Goal: Information Seeking & Learning: Learn about a topic

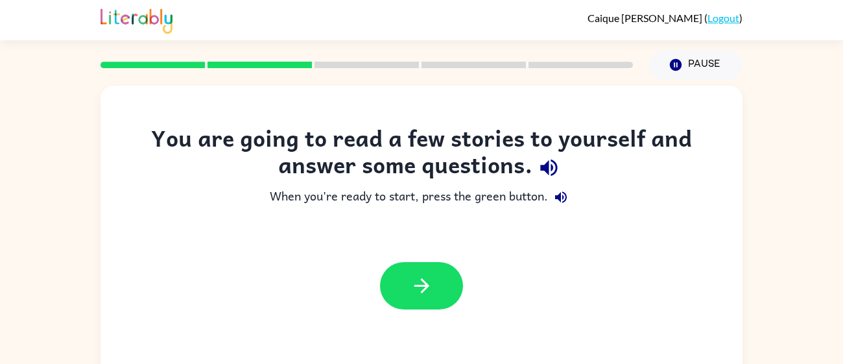
click at [788, 149] on div "You are going to read a few stories to yourself and answer some questions. When…" at bounding box center [421, 268] width 843 height 376
click at [420, 302] on button "button" at bounding box center [421, 285] width 83 height 47
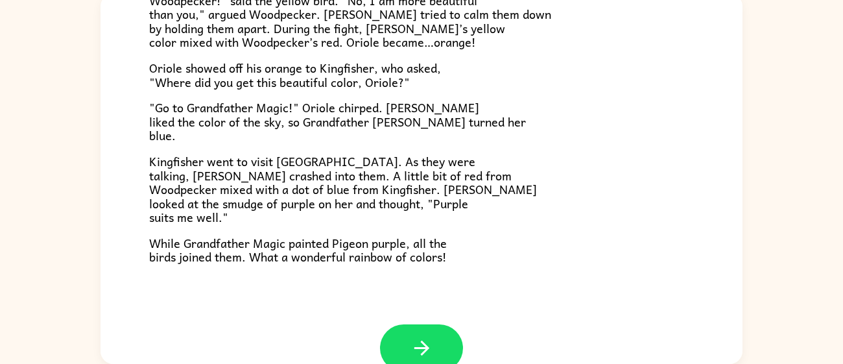
scroll to position [334, 0]
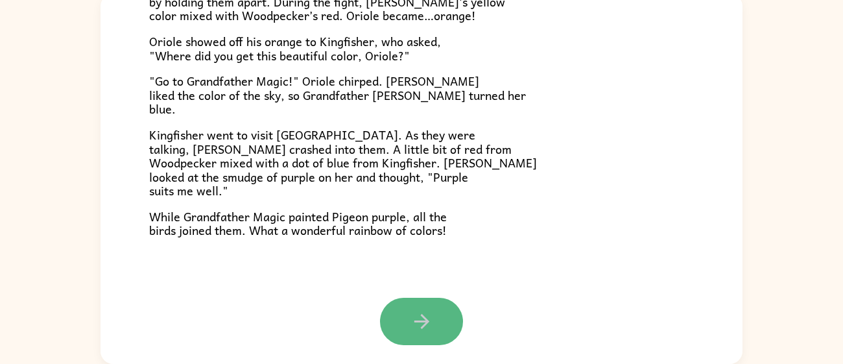
click at [444, 327] on button "button" at bounding box center [421, 321] width 83 height 47
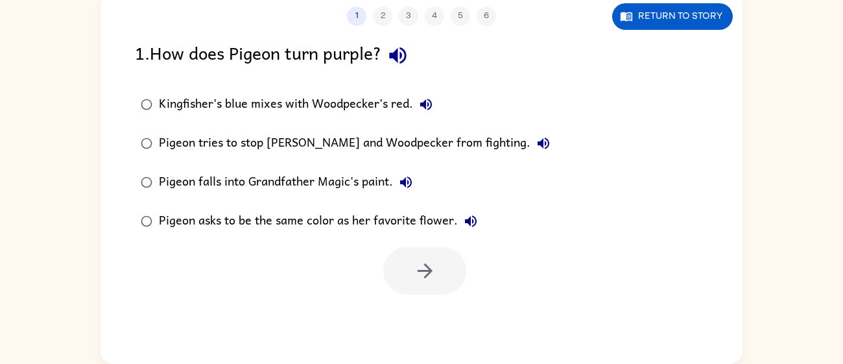
scroll to position [0, 0]
click at [610, 110] on div "Kingfisher’s blue mixes with Woodpecker’s red. [PERSON_NAME] tries to stop [PER…" at bounding box center [439, 163] width 608 height 156
click at [661, 80] on div "1 . How does Pigeon turn purple? Kingfisher’s blue mixes with Woodpecker’s red.…" at bounding box center [422, 167] width 642 height 256
click at [714, 25] on button "Return to story" at bounding box center [672, 16] width 121 height 27
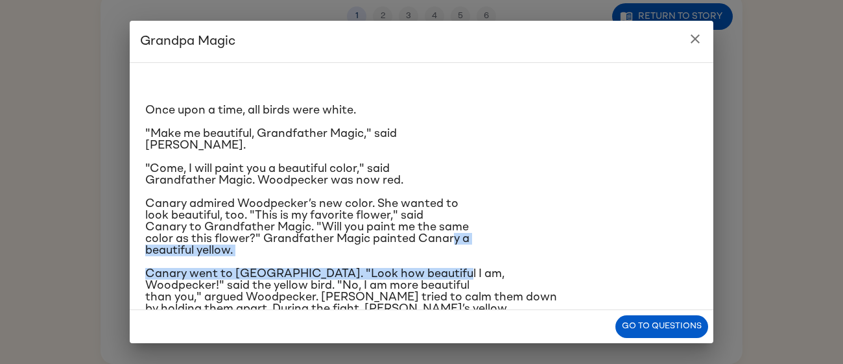
drag, startPoint x: 465, startPoint y: 274, endPoint x: 453, endPoint y: 237, distance: 38.8
click at [453, 237] on div "Once upon a time, all birds were white. "Make me beautiful, Grandfather Magic,"…" at bounding box center [421, 293] width 553 height 440
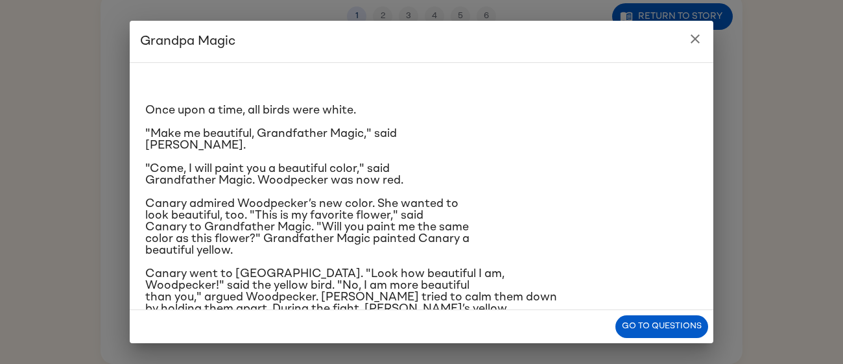
click at [152, 138] on span ""Make me beautiful, Grandfather Magic," said [PERSON_NAME]." at bounding box center [271, 139] width 252 height 23
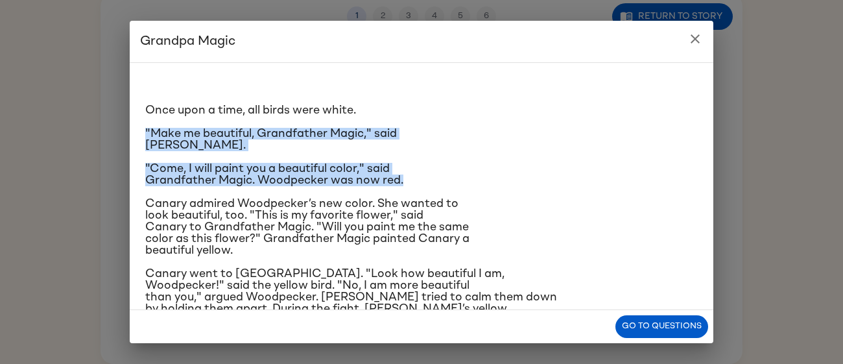
drag, startPoint x: 708, startPoint y: 89, endPoint x: 711, endPoint y: 177, distance: 88.3
click at [711, 177] on div "Once upon a time, all birds were white. "Make me beautiful, Grandfather Magic,"…" at bounding box center [422, 186] width 584 height 248
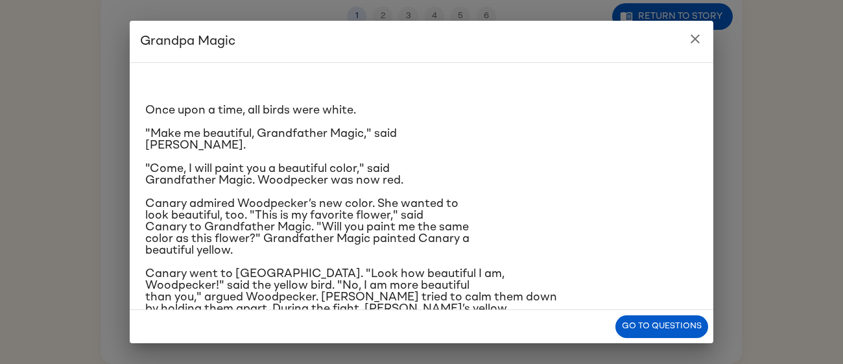
click at [701, 189] on div "Once upon a time, all birds were white. "Make me beautiful, Grandfather Magic,"…" at bounding box center [422, 186] width 584 height 248
drag, startPoint x: 502, startPoint y: 313, endPoint x: 507, endPoint y: 343, distance: 29.6
click at [507, 343] on div "Go to questions" at bounding box center [422, 326] width 584 height 33
click at [659, 324] on button "Go to questions" at bounding box center [662, 326] width 93 height 23
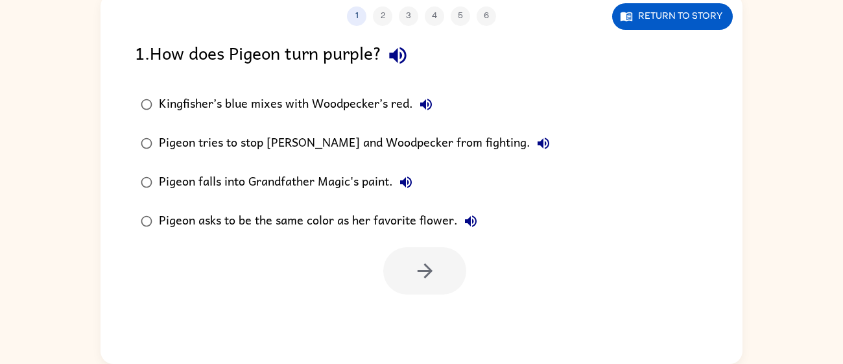
click at [280, 180] on div "Pigeon falls into Grandfather Magic's paint." at bounding box center [289, 182] width 260 height 26
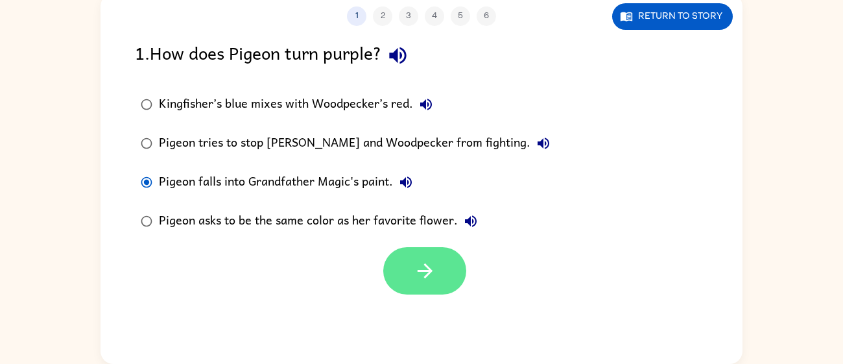
click at [424, 261] on icon "button" at bounding box center [425, 270] width 23 height 23
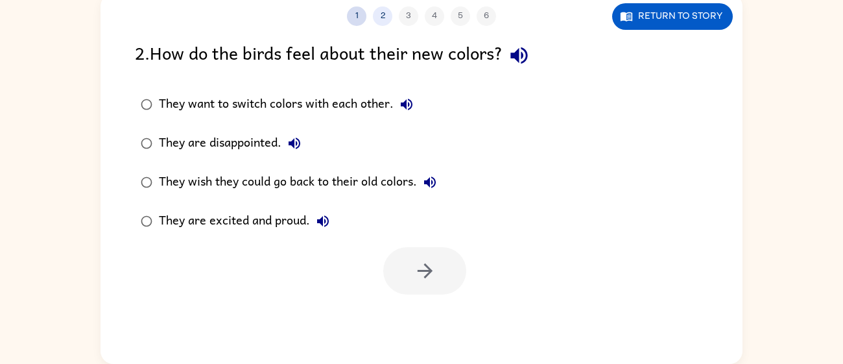
click at [361, 18] on button "1" at bounding box center [356, 15] width 19 height 19
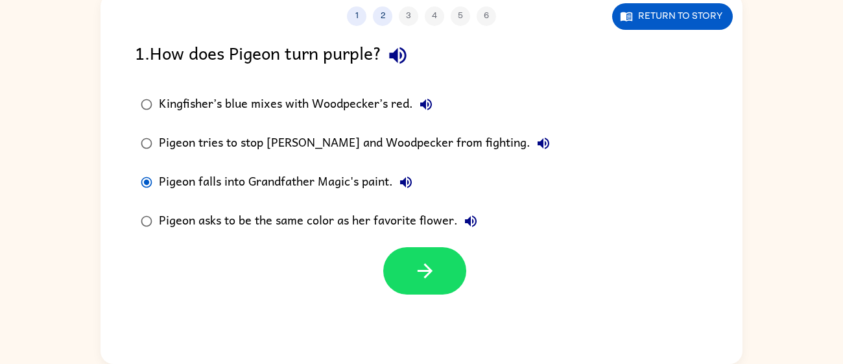
click at [346, 221] on div "Pigeon asks to be the same color as her favorite flower." at bounding box center [321, 221] width 325 height 26
click at [300, 179] on div "Pigeon falls into Grandfather Magic's paint." at bounding box center [289, 182] width 260 height 26
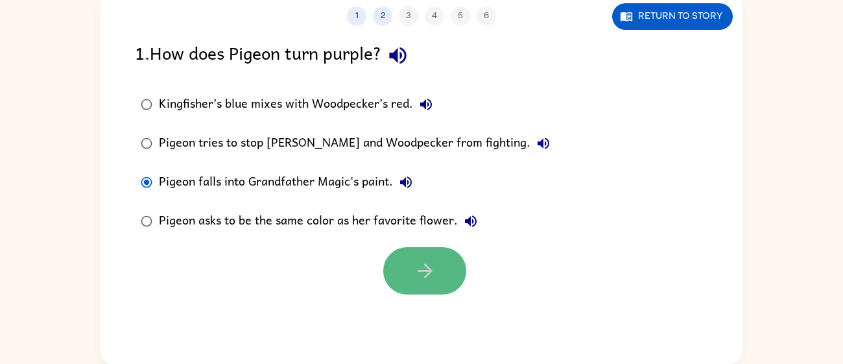
click at [455, 266] on button "button" at bounding box center [424, 270] width 83 height 47
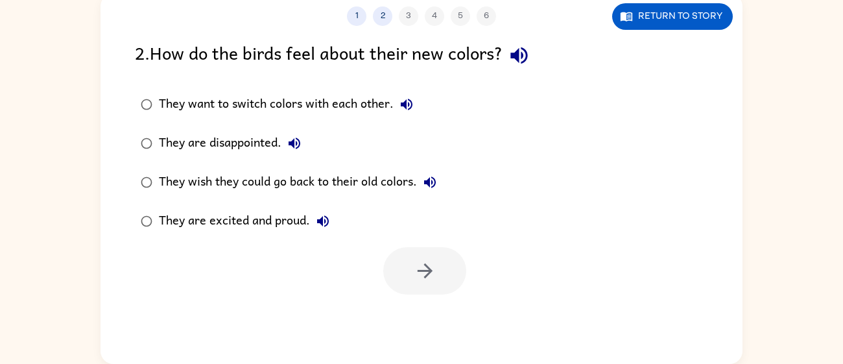
click at [189, 137] on div "They are disappointed." at bounding box center [233, 143] width 149 height 26
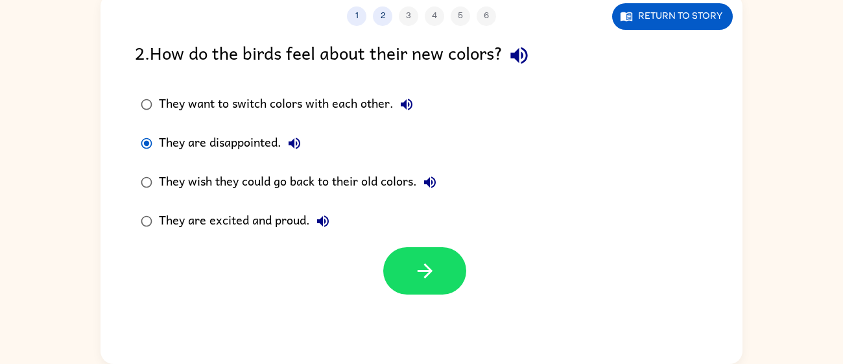
click at [341, 184] on div "They wish they could go back to their old colors." at bounding box center [301, 182] width 284 height 26
click at [241, 228] on div "They are excited and proud." at bounding box center [247, 221] width 177 height 26
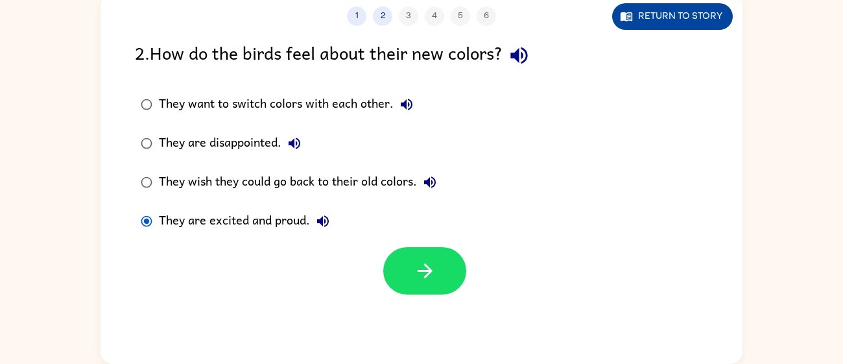
click at [688, 22] on button "Return to story" at bounding box center [672, 16] width 121 height 27
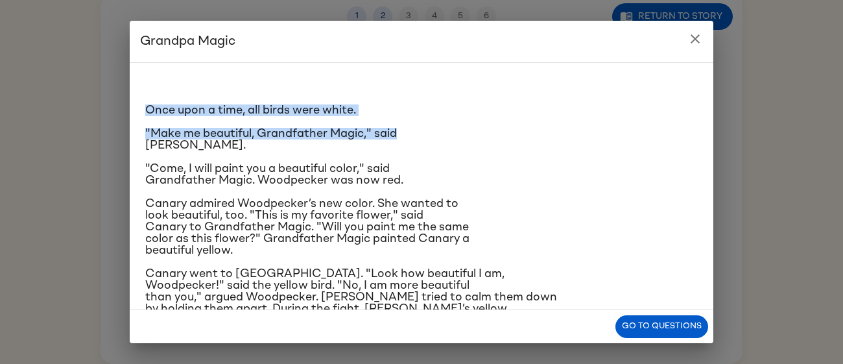
drag, startPoint x: 839, startPoint y: 54, endPoint x: 836, endPoint y: 134, distance: 80.5
click at [836, 134] on div "Grandpa Magic Once upon a time, all birds were white. "Make me beautiful, Grand…" at bounding box center [421, 182] width 843 height 364
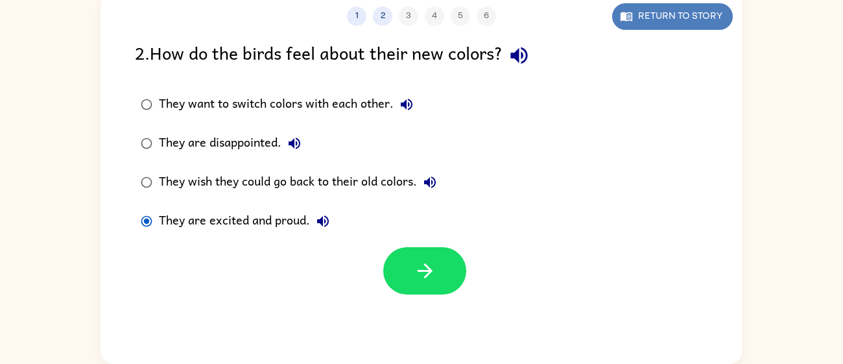
click at [675, 7] on button "Return to story" at bounding box center [672, 16] width 121 height 27
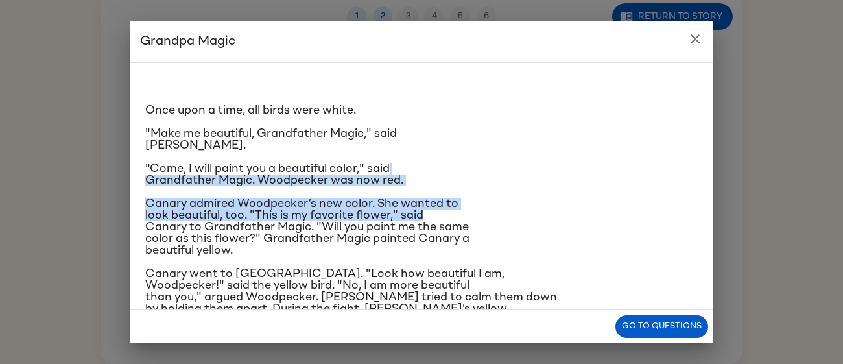
drag, startPoint x: 710, startPoint y: 171, endPoint x: 703, endPoint y: 217, distance: 46.6
click at [703, 217] on div "Once upon a time, all birds were white. "Make me beautiful, Grandfather Magic,"…" at bounding box center [422, 186] width 584 height 248
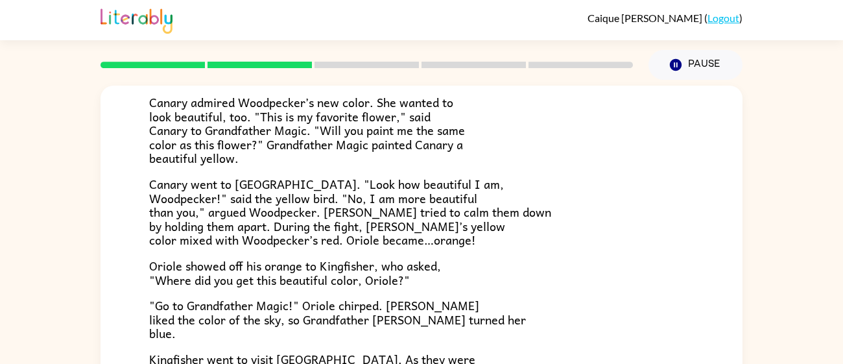
scroll to position [206, 0]
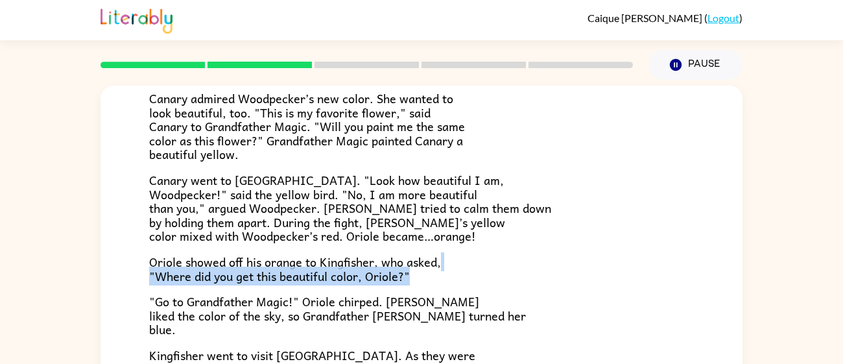
drag, startPoint x: 540, startPoint y: 275, endPoint x: 538, endPoint y: 265, distance: 10.1
click at [538, 265] on p "Oriole showed off his orange to Kingfisher, who asked, "Where did you get this …" at bounding box center [421, 269] width 545 height 28
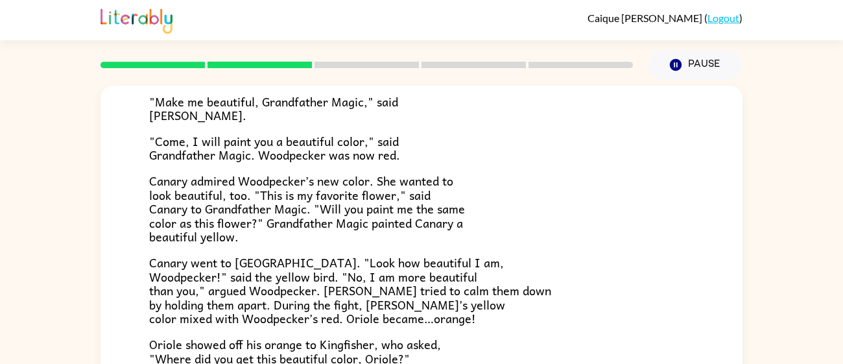
scroll to position [125, 0]
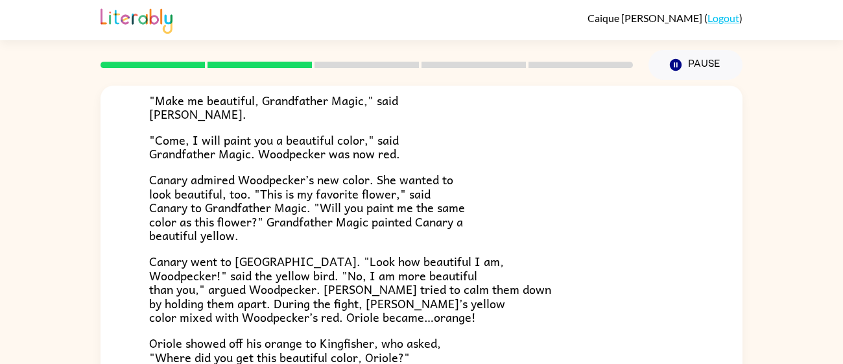
click at [716, 265] on div "Grandpa Magic Once upon a time, all birds were white. "Make me beautiful, Grand…" at bounding box center [422, 280] width 642 height 638
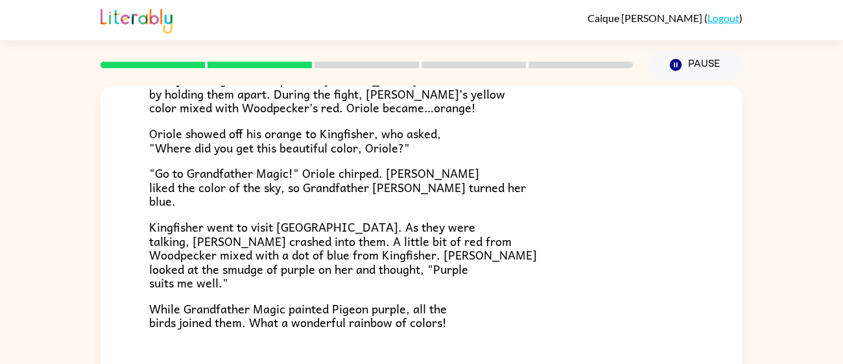
scroll to position [92, 0]
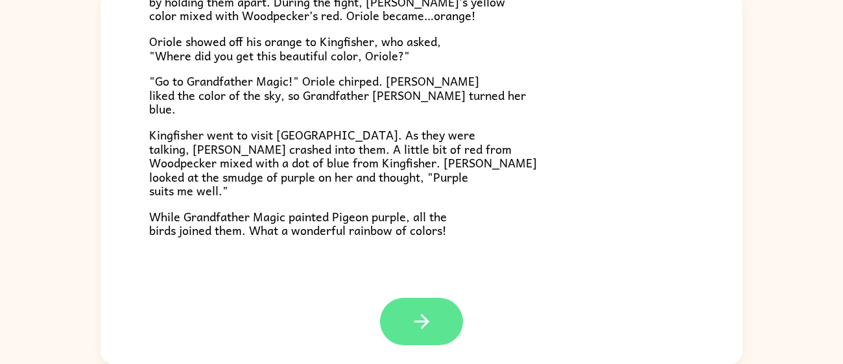
click at [429, 317] on icon "button" at bounding box center [422, 321] width 23 height 23
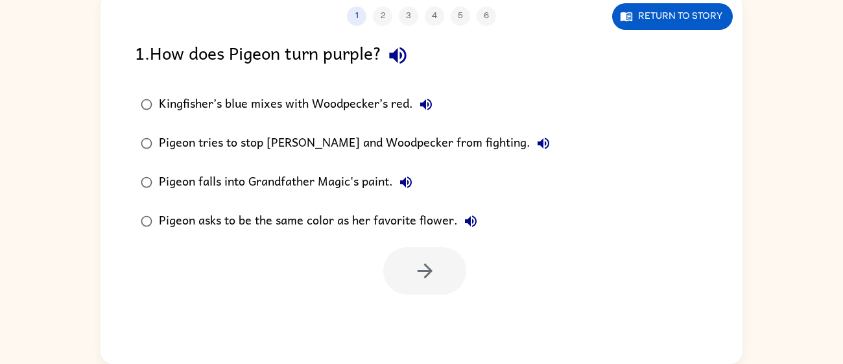
scroll to position [0, 0]
click at [653, 17] on button "Return to story" at bounding box center [672, 16] width 121 height 27
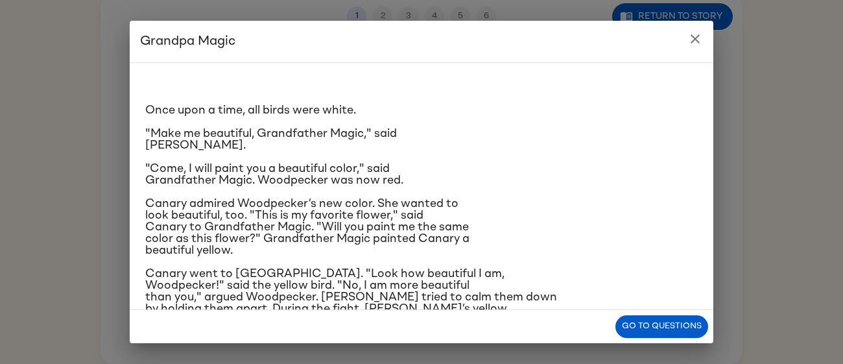
click at [699, 37] on icon "close" at bounding box center [696, 39] width 16 height 16
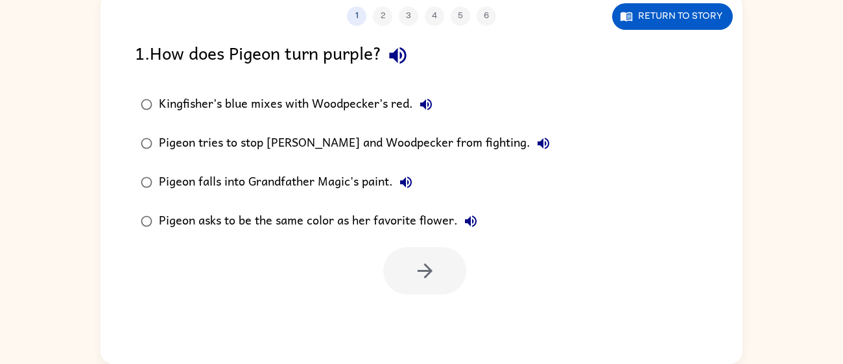
click at [392, 220] on div "Pigeon asks to be the same color as her favorite flower." at bounding box center [321, 221] width 325 height 26
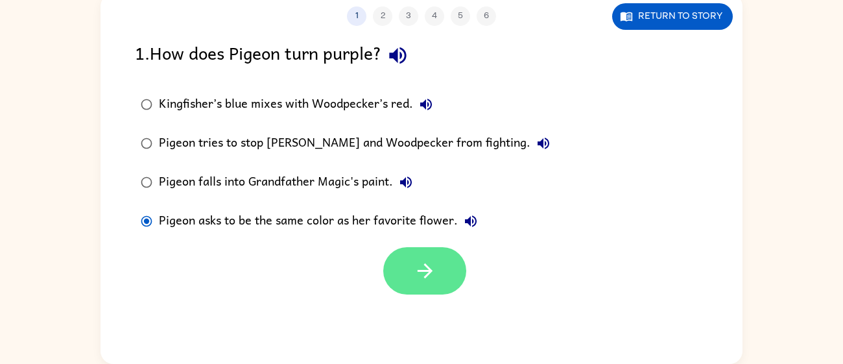
click at [427, 258] on button "button" at bounding box center [424, 270] width 83 height 47
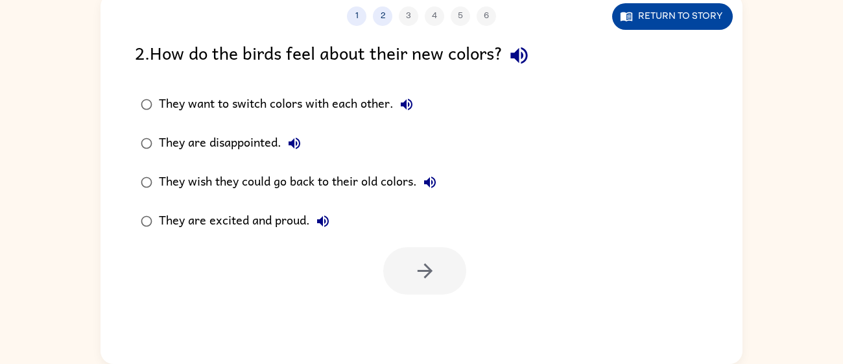
click at [635, 11] on button "Return to story" at bounding box center [672, 16] width 121 height 27
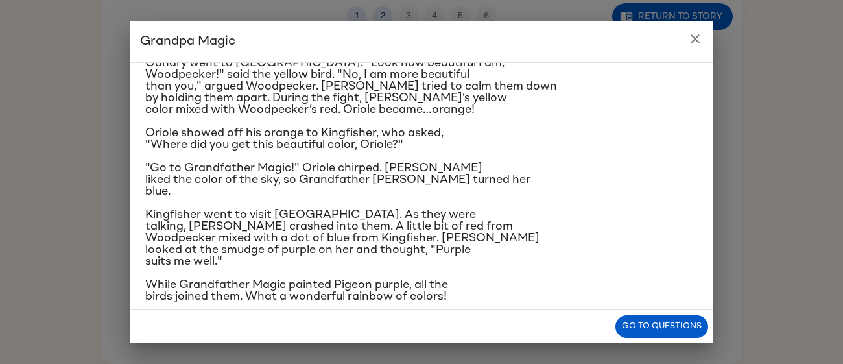
scroll to position [226, 0]
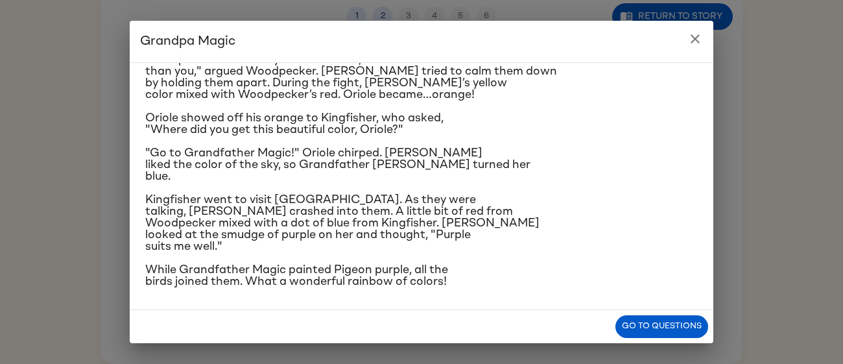
click at [696, 40] on icon "close" at bounding box center [696, 39] width 16 height 16
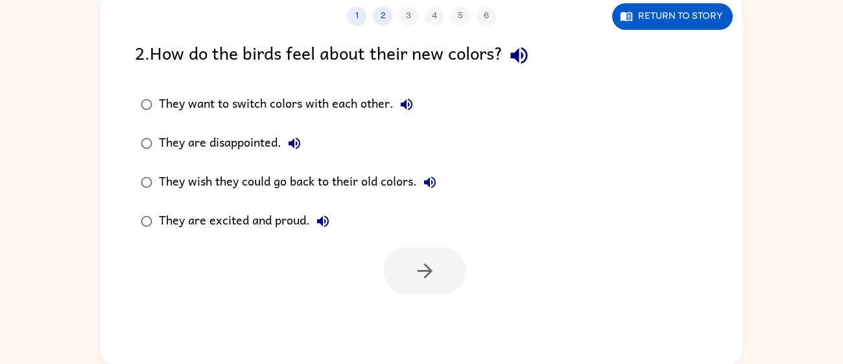
click at [162, 221] on div "They are excited and proud." at bounding box center [247, 221] width 177 height 26
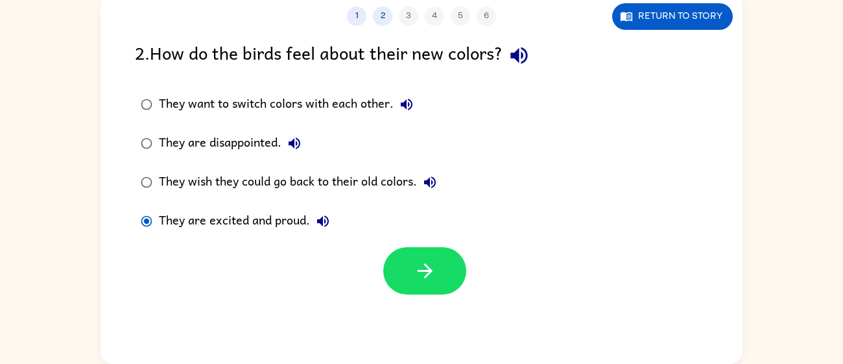
click at [197, 106] on div "They want to switch colors with each other." at bounding box center [289, 104] width 261 height 26
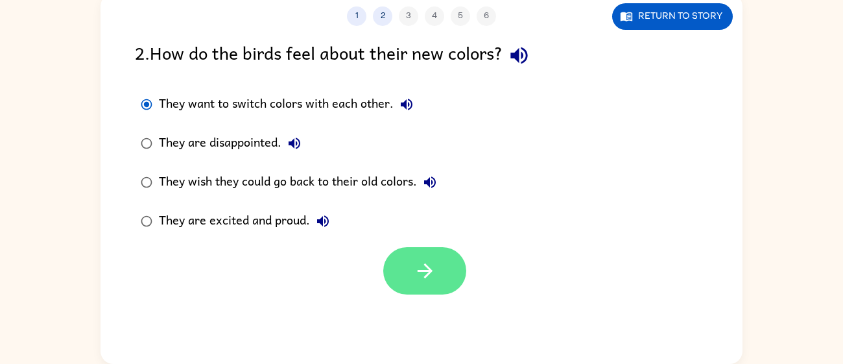
click at [400, 248] on button "button" at bounding box center [424, 270] width 83 height 47
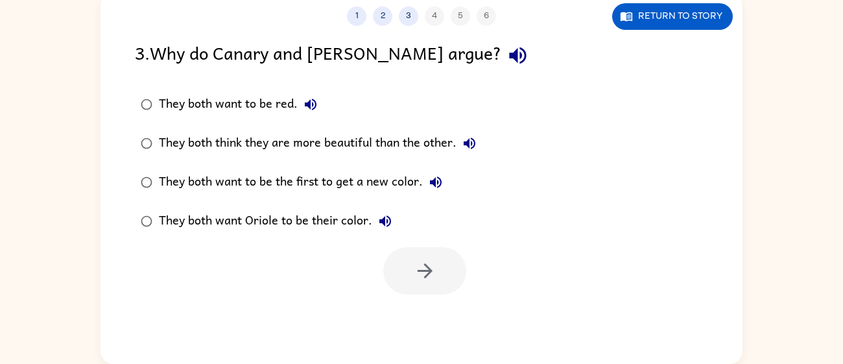
click at [239, 102] on div "They both want to be red." at bounding box center [241, 104] width 165 height 26
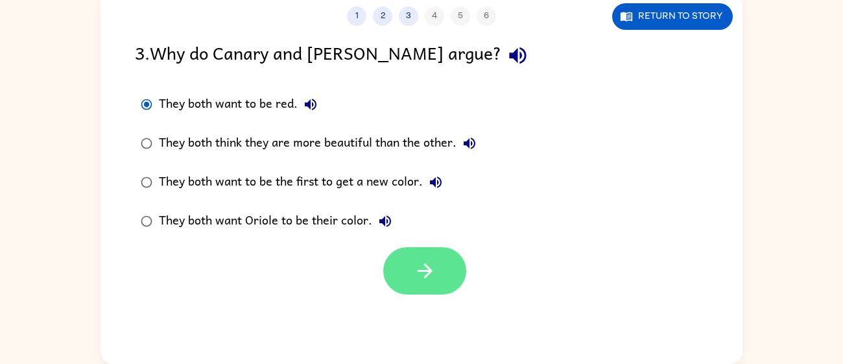
click at [432, 272] on icon "button" at bounding box center [425, 270] width 23 height 23
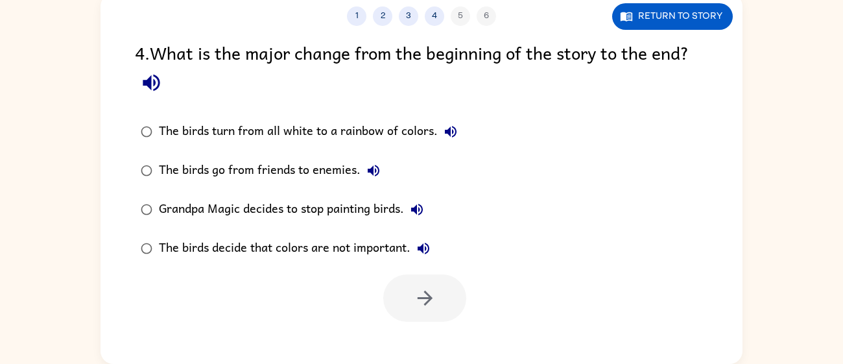
click at [285, 177] on div "The birds go from friends to enemies." at bounding box center [273, 171] width 228 height 26
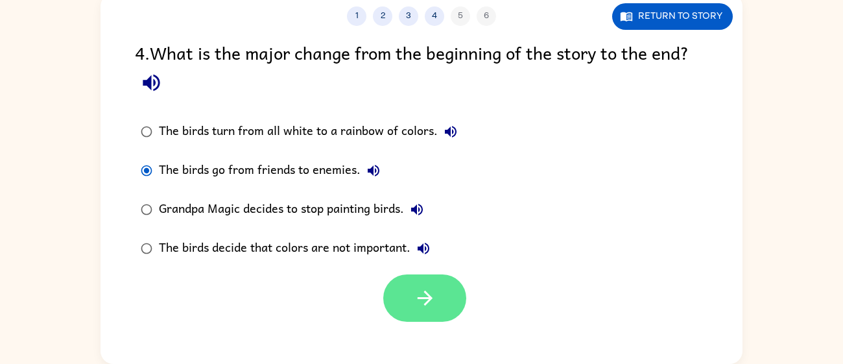
click at [421, 295] on icon "button" at bounding box center [425, 298] width 23 height 23
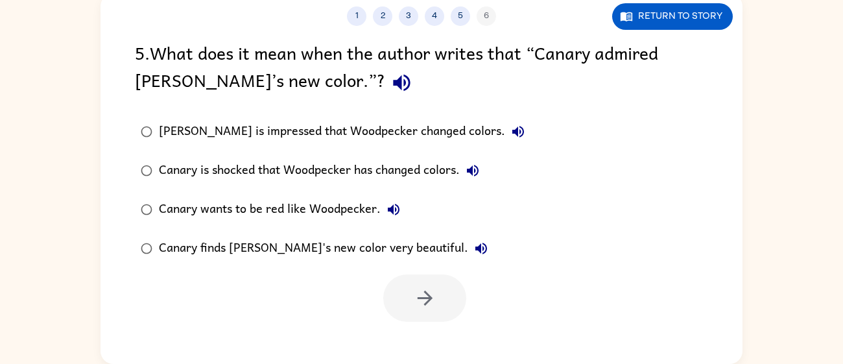
click at [250, 131] on div "Canary is impressed that Woodpecker changed colors." at bounding box center [345, 132] width 372 height 26
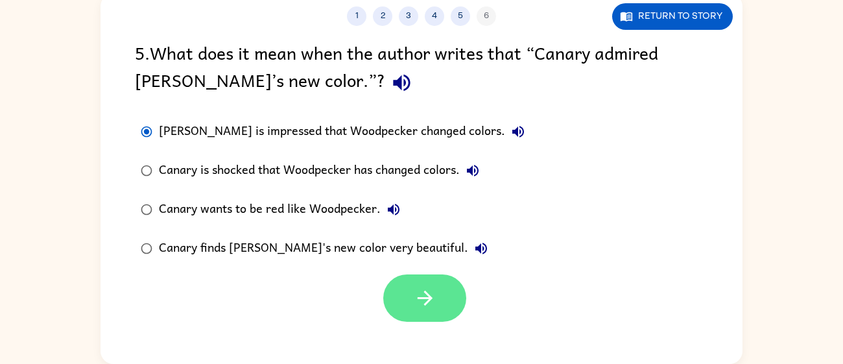
click at [403, 302] on button "button" at bounding box center [424, 297] width 83 height 47
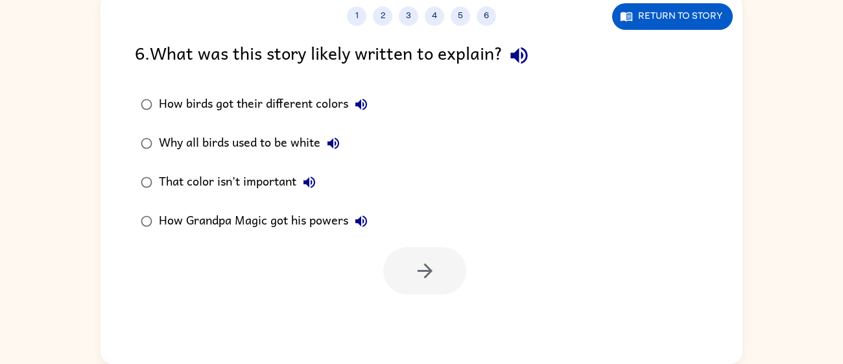
click at [161, 187] on div "That color isn't important" at bounding box center [240, 182] width 163 height 26
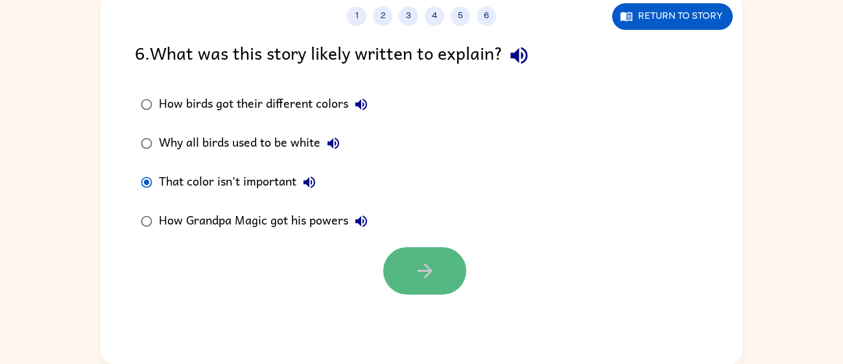
click at [396, 278] on button "button" at bounding box center [424, 270] width 83 height 47
